Goal: Transaction & Acquisition: Obtain resource

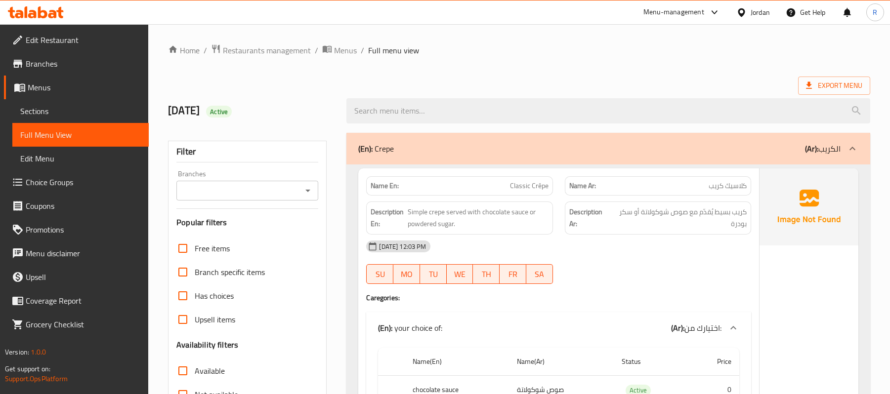
scroll to position [15389, 0]
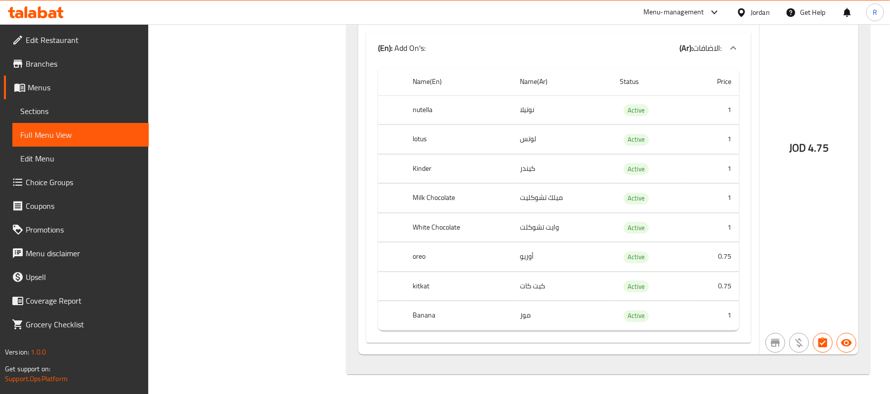
click at [751, 14] on div "Jordan" at bounding box center [760, 12] width 19 height 11
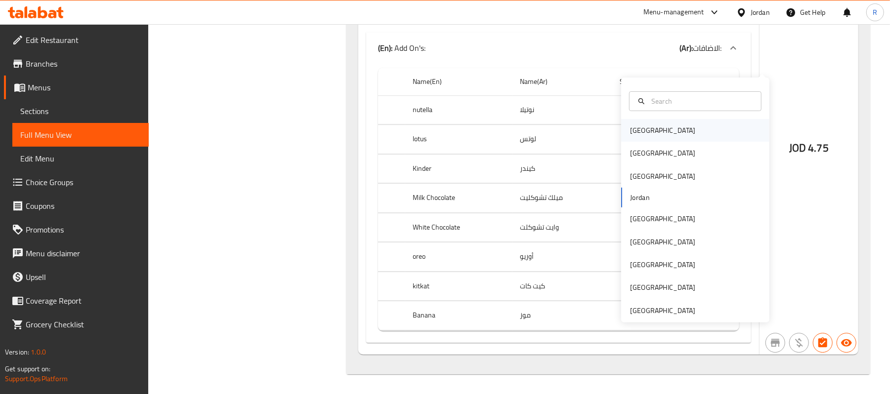
click at [661, 119] on div "[GEOGRAPHIC_DATA]" at bounding box center [695, 130] width 148 height 23
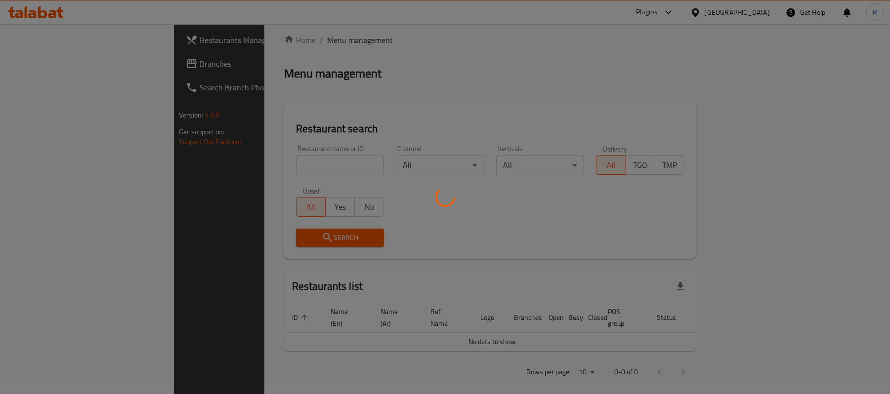
scroll to position [343, 0]
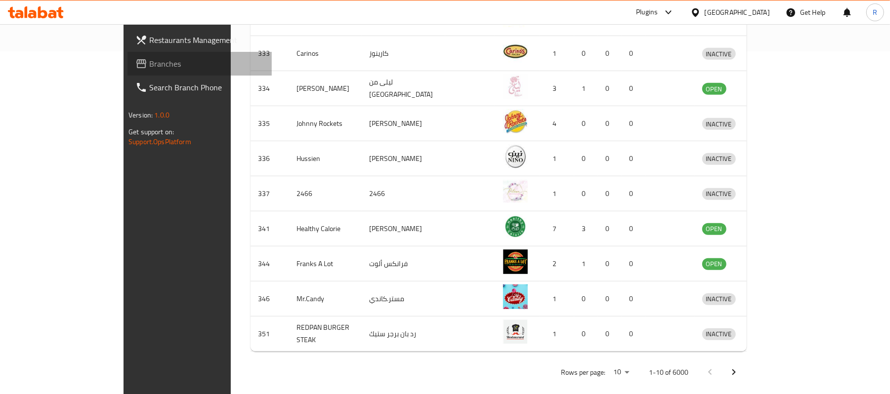
click at [149, 62] on span "Branches" at bounding box center [206, 64] width 115 height 12
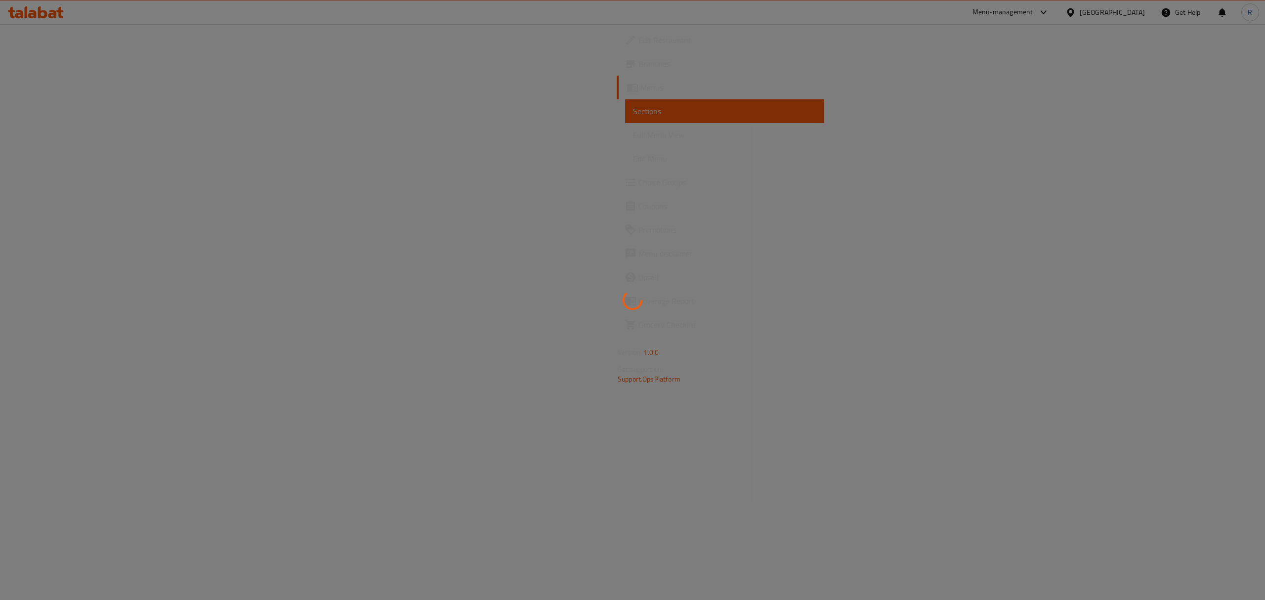
click at [1082, 43] on div at bounding box center [632, 300] width 1265 height 600
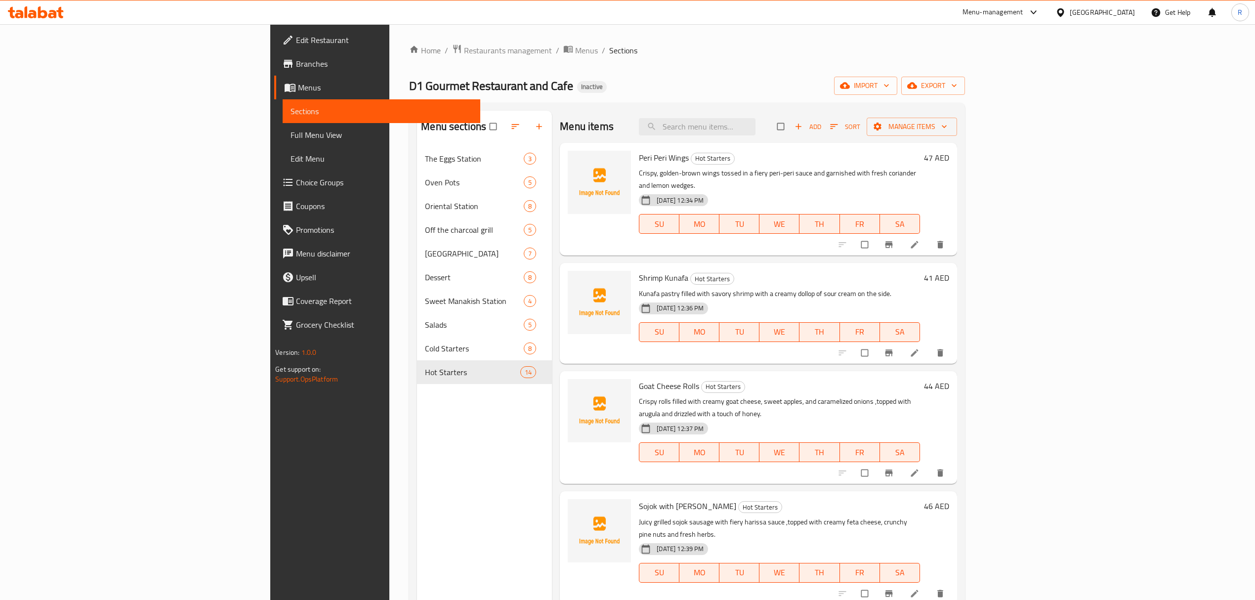
click at [1094, 13] on div "[GEOGRAPHIC_DATA]" at bounding box center [1102, 12] width 65 height 11
click at [1060, 78] on div "[GEOGRAPHIC_DATA]" at bounding box center [1060, 78] width 148 height 23
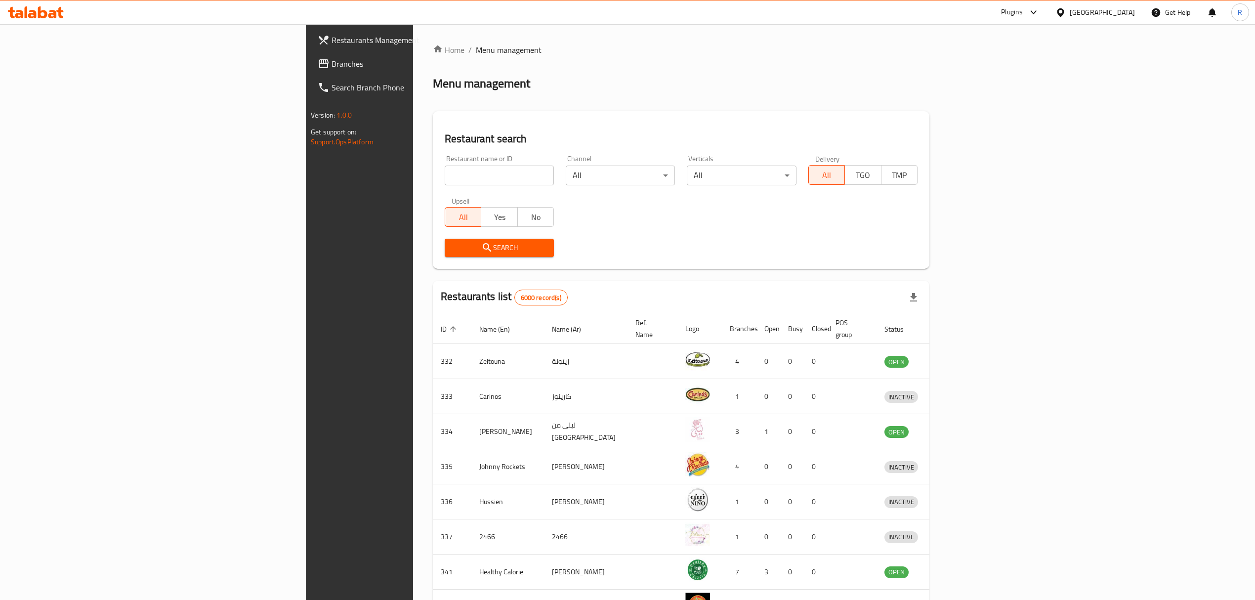
click at [332, 67] on span "Branches" at bounding box center [420, 64] width 176 height 12
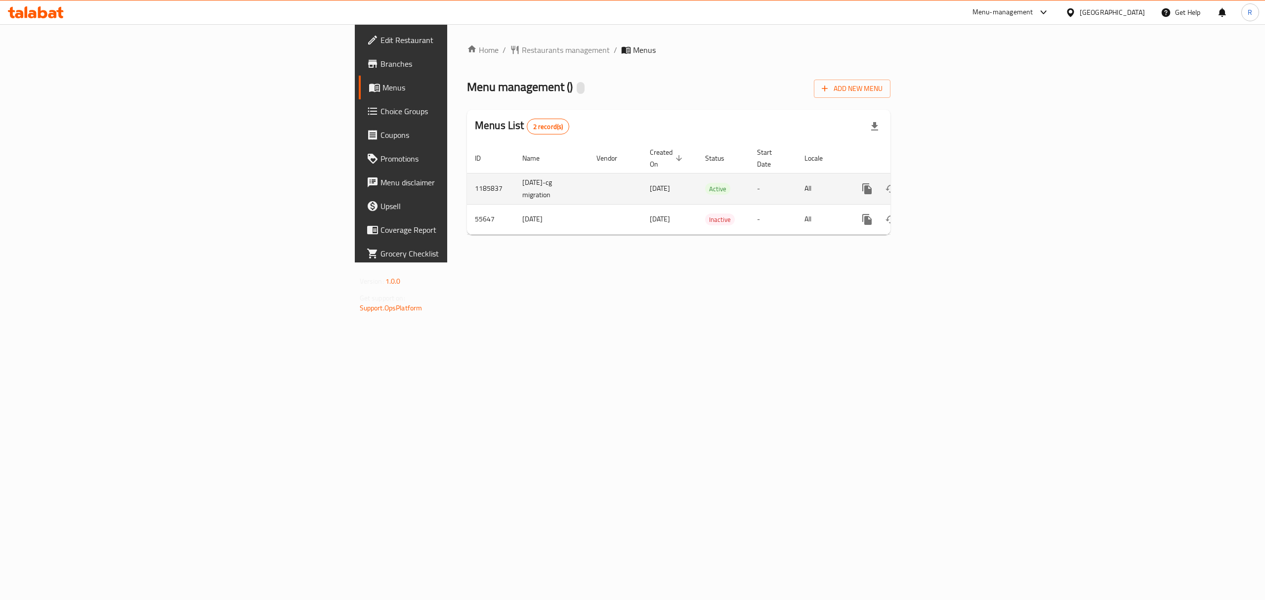
click at [944, 183] on icon "enhanced table" at bounding box center [939, 189] width 12 height 12
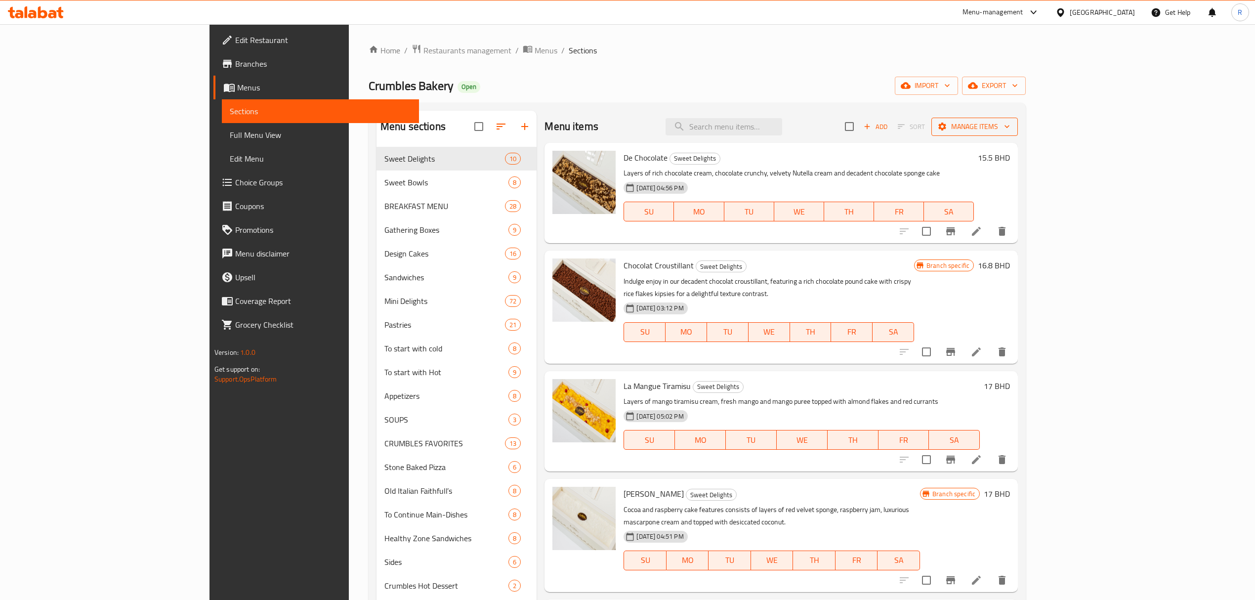
click at [1012, 125] on icon "button" at bounding box center [1007, 127] width 10 height 10
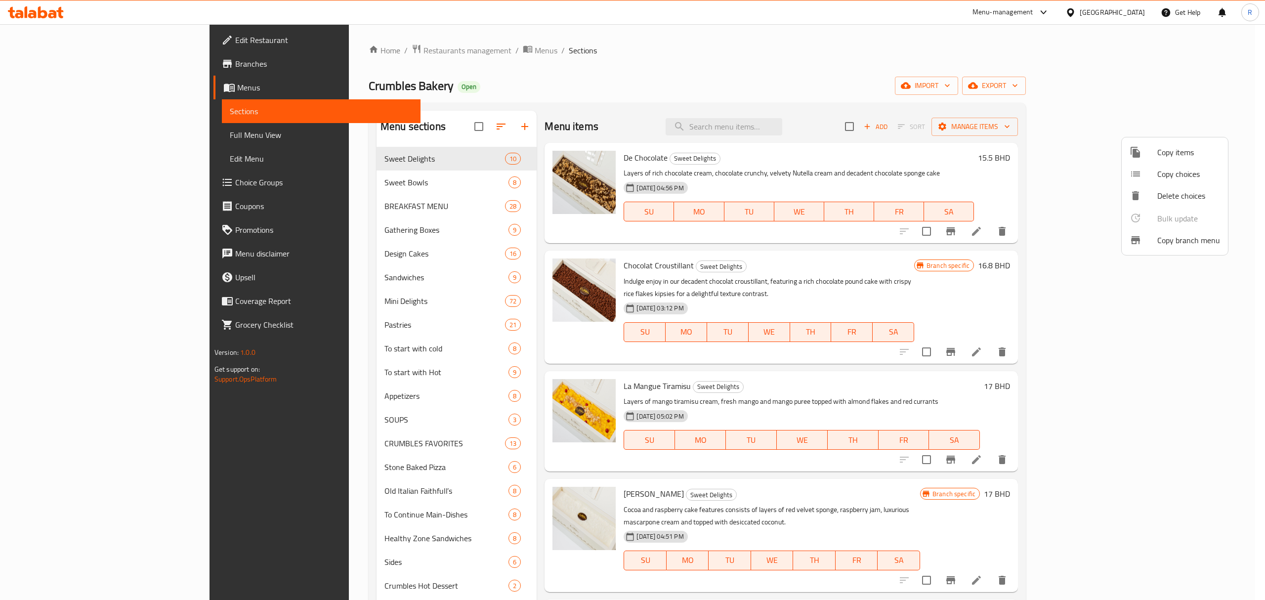
click at [1215, 77] on div at bounding box center [632, 300] width 1265 height 600
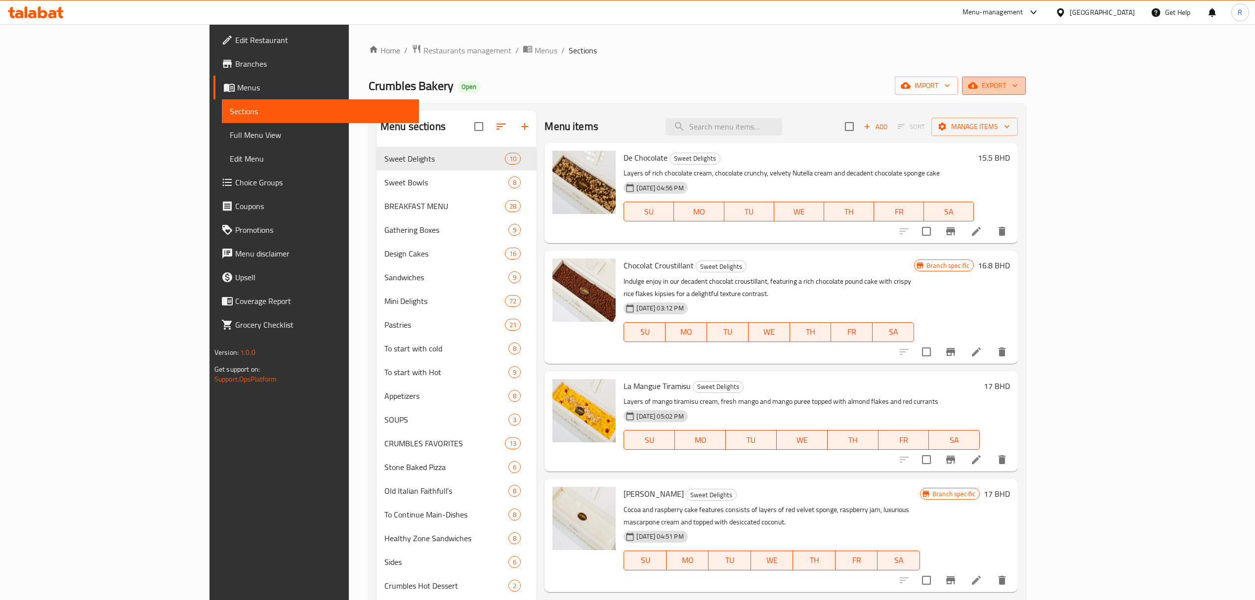
click at [1020, 84] on icon "button" at bounding box center [1015, 86] width 10 height 10
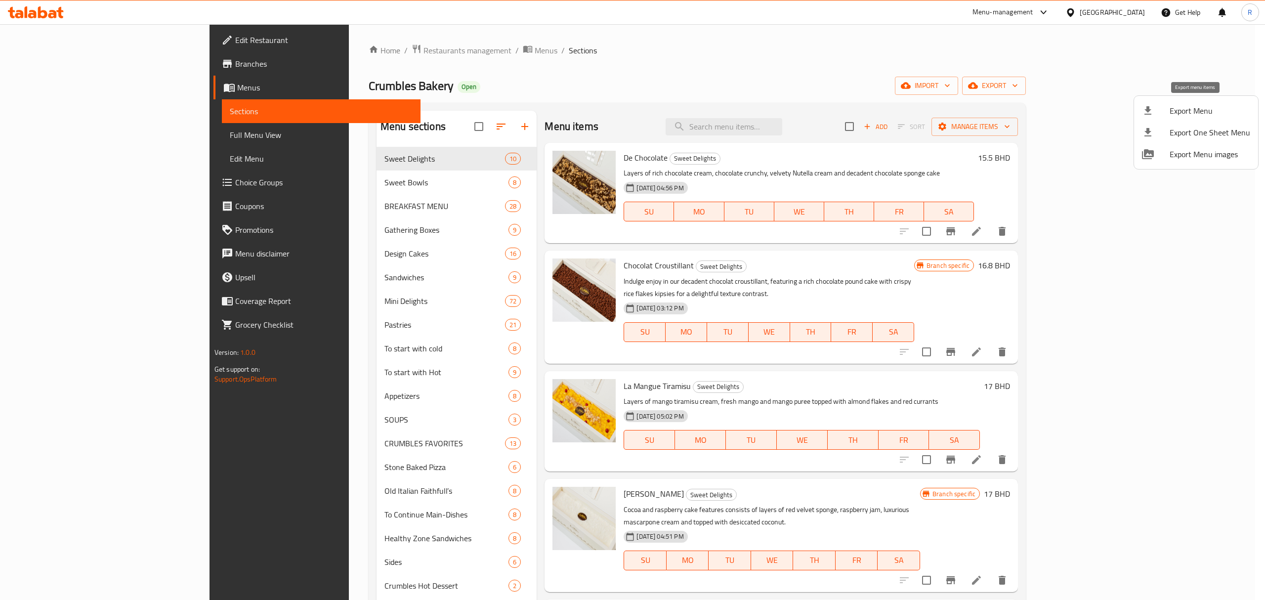
click at [1182, 107] on span "Export Menu" at bounding box center [1210, 111] width 81 height 12
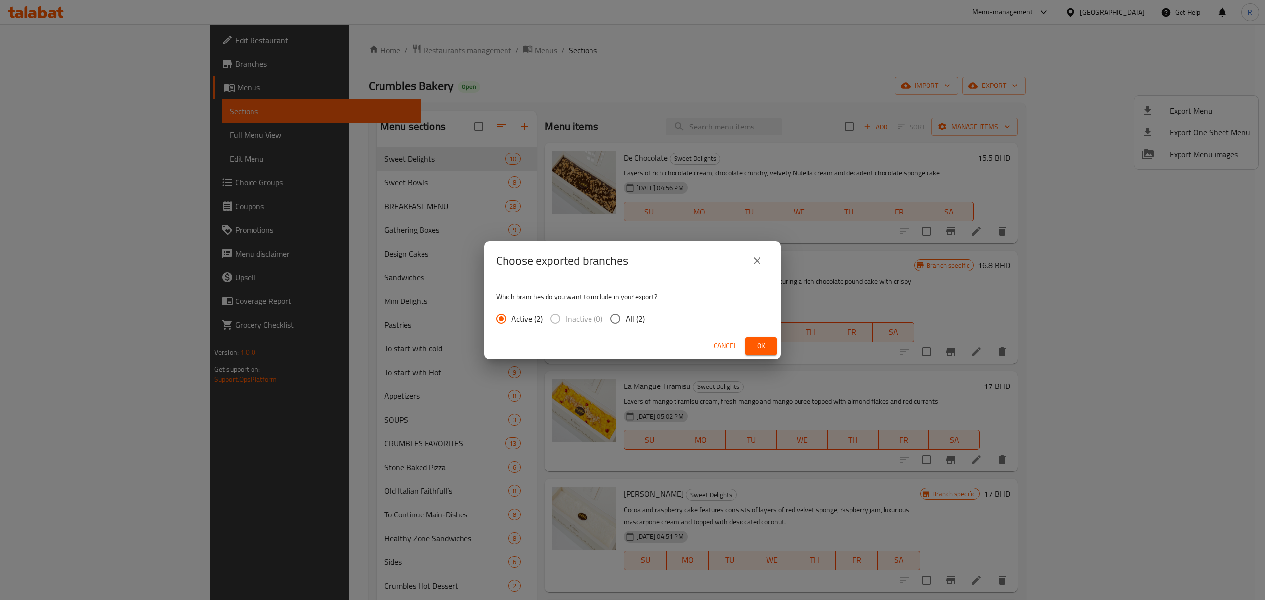
click at [619, 318] on input "All (2)" at bounding box center [615, 318] width 21 height 21
radio input "true"
click at [762, 337] on button "Ok" at bounding box center [761, 346] width 32 height 18
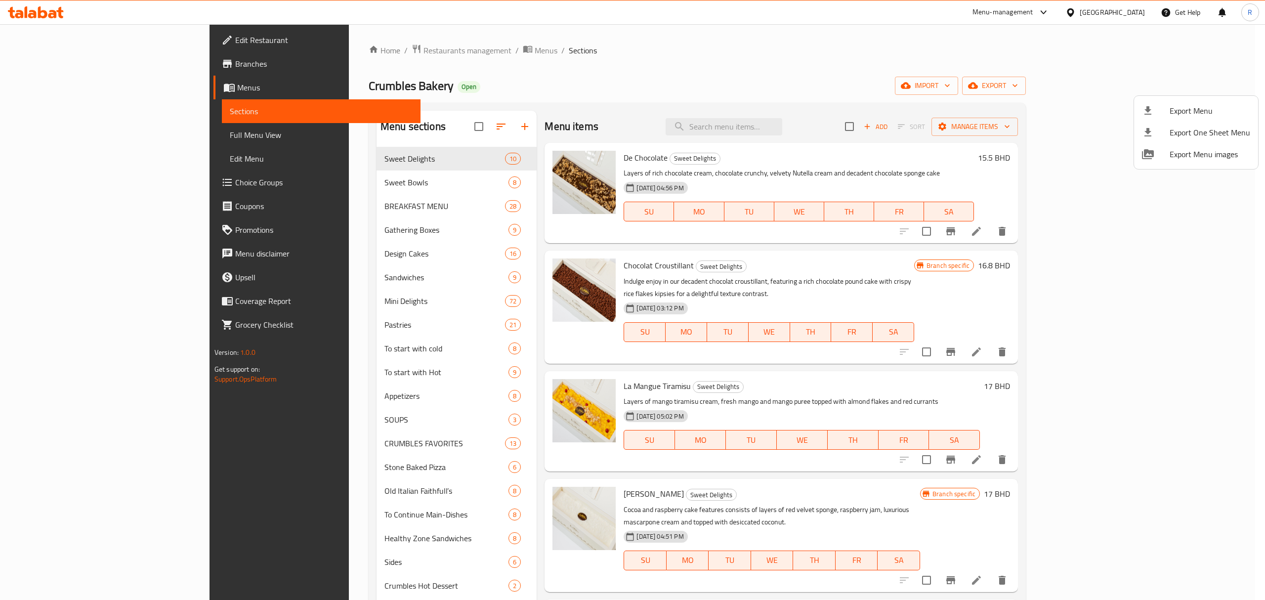
click at [763, 81] on div at bounding box center [632, 300] width 1265 height 600
